Goal: Task Accomplishment & Management: Complete application form

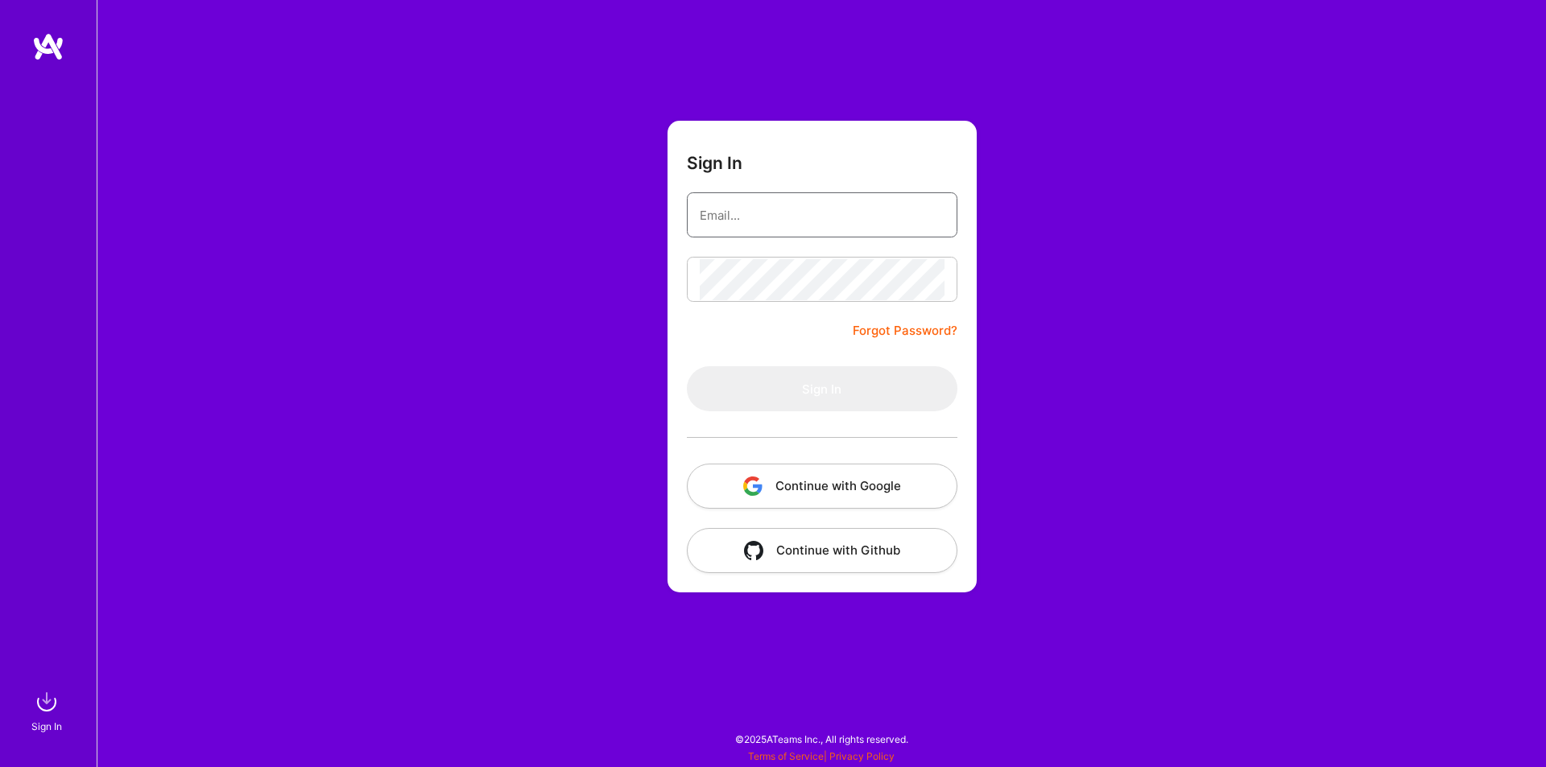
type input "[EMAIL_ADDRESS][DOMAIN_NAME]"
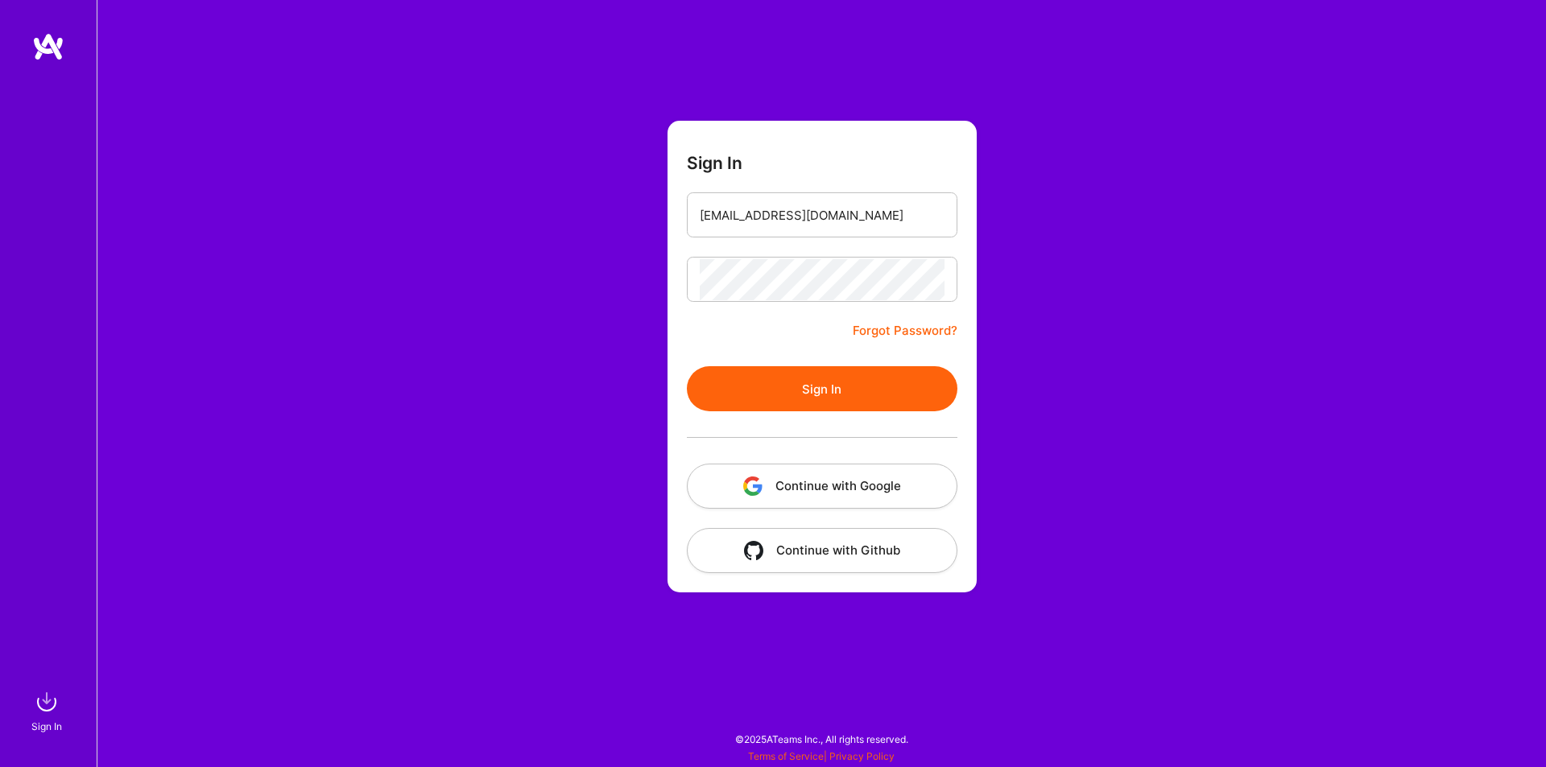
click at [844, 394] on button "Sign In" at bounding box center [822, 388] width 270 height 45
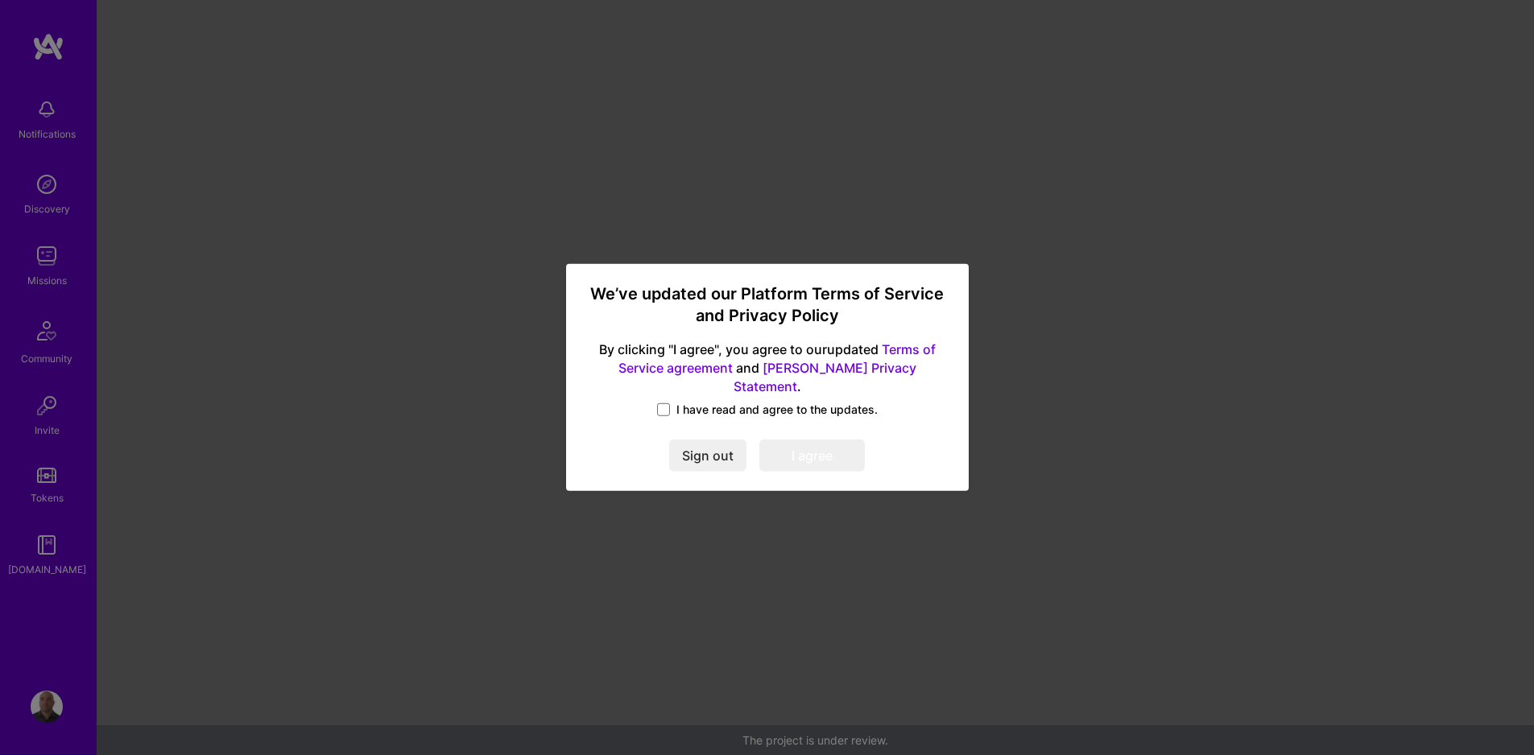
click at [673, 403] on label "I have read and agree to the updates." at bounding box center [767, 410] width 221 height 16
click at [0, 0] on input "I have read and agree to the updates." at bounding box center [0, 0] width 0 height 0
click at [864, 460] on button "I agree" at bounding box center [811, 456] width 105 height 32
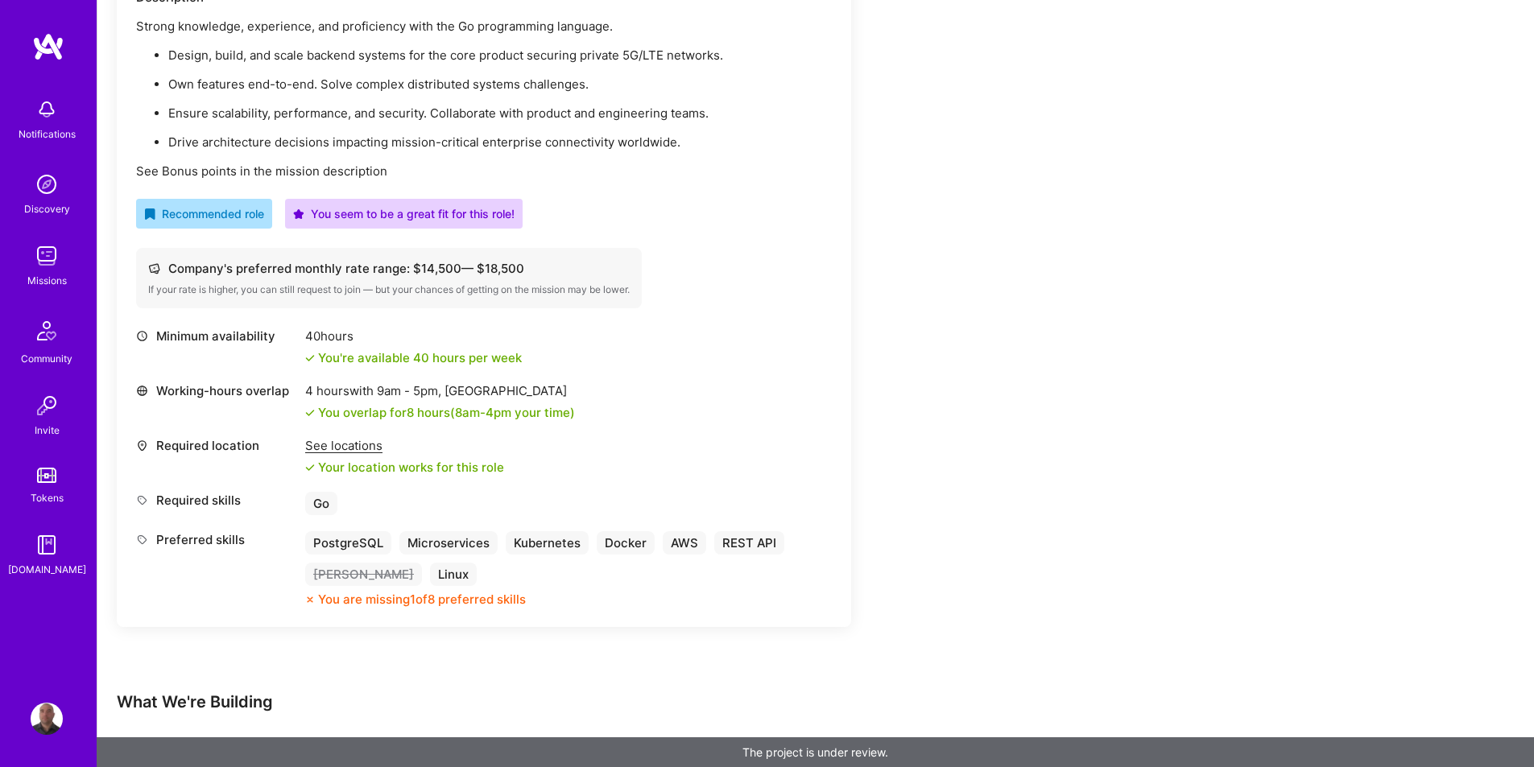
scroll to position [109, 0]
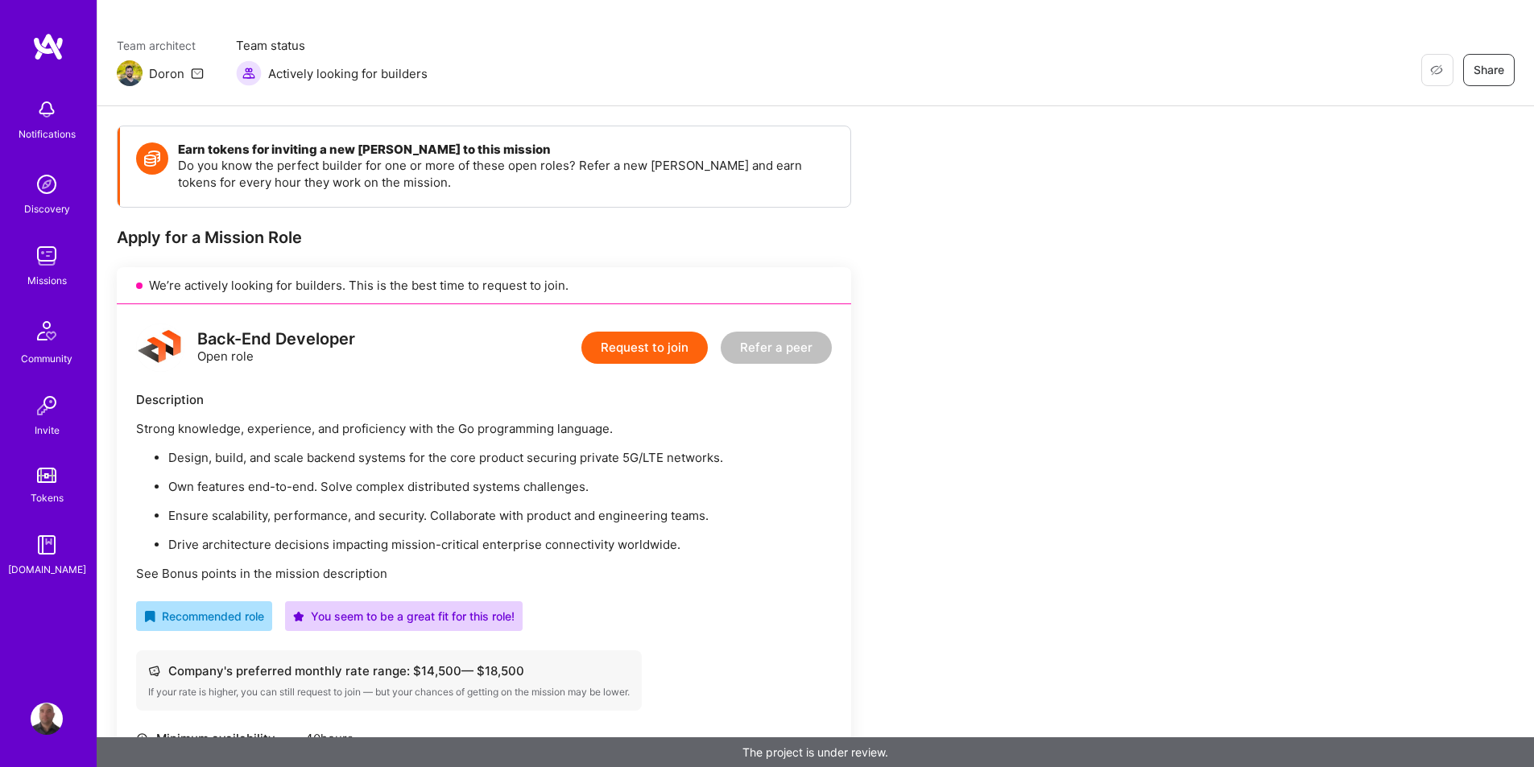
click at [658, 346] on button "Request to join" at bounding box center [644, 348] width 126 height 32
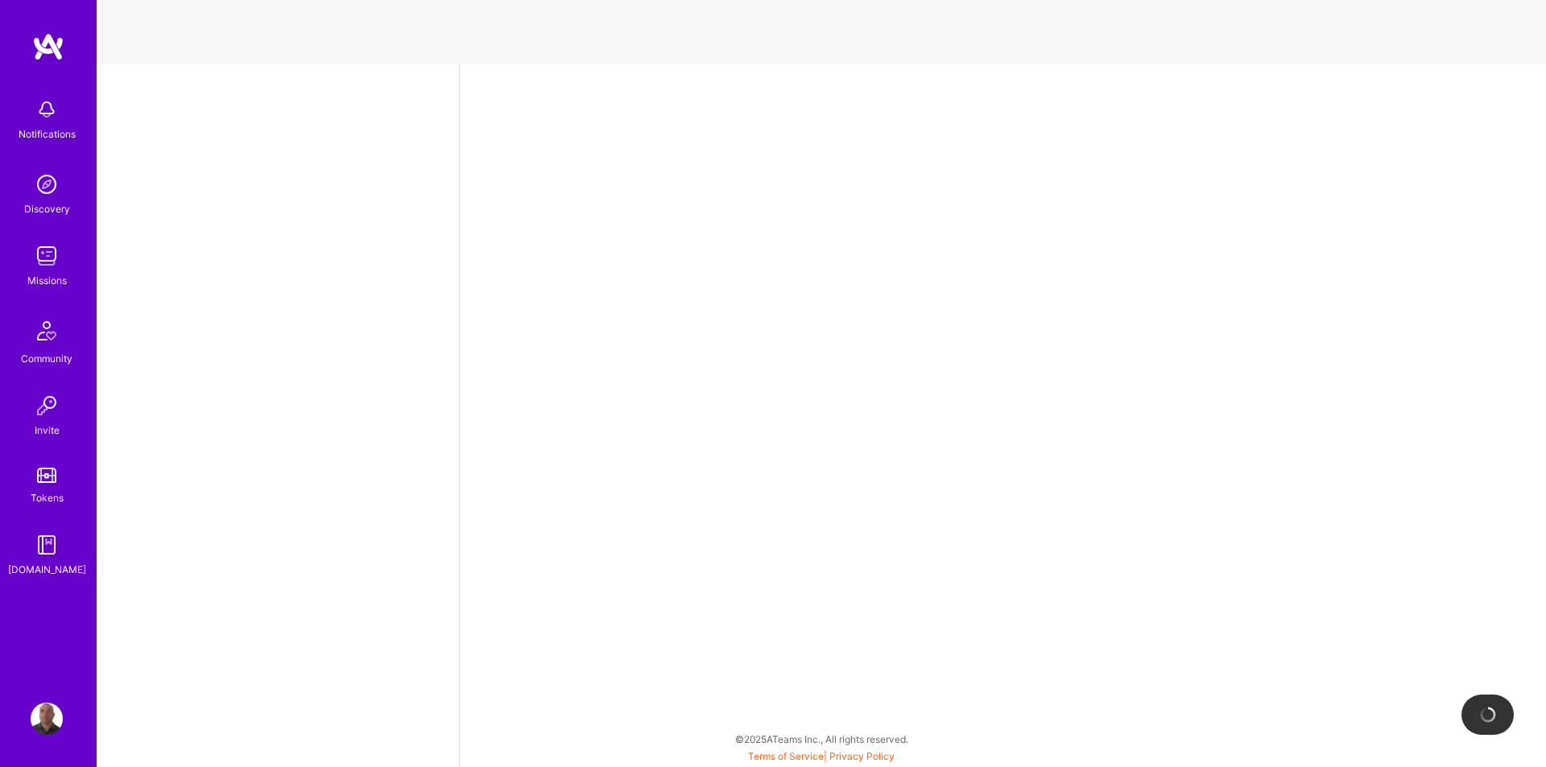
select select "DE"
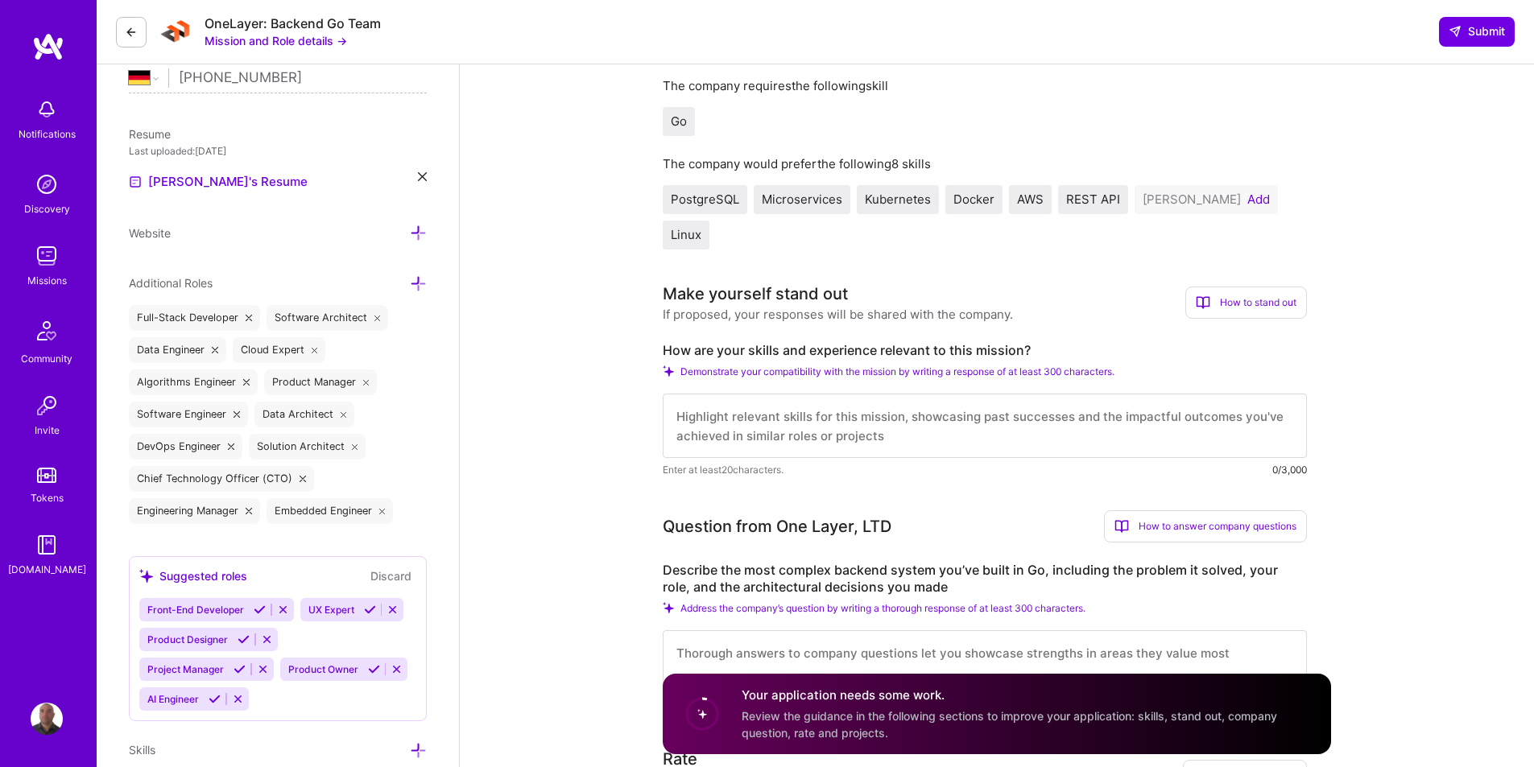
scroll to position [161, 0]
